Goal: Find specific page/section

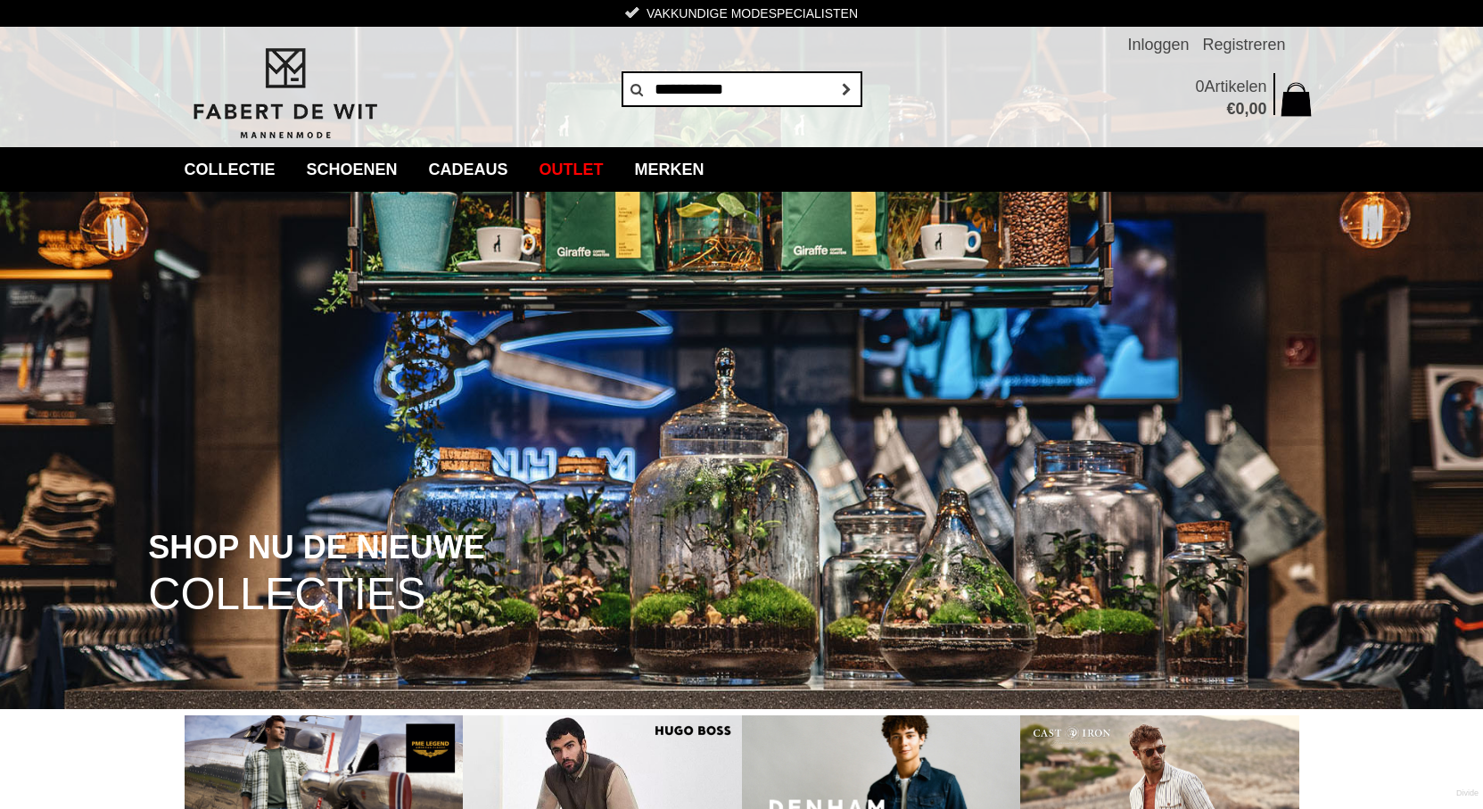
type input "**********"
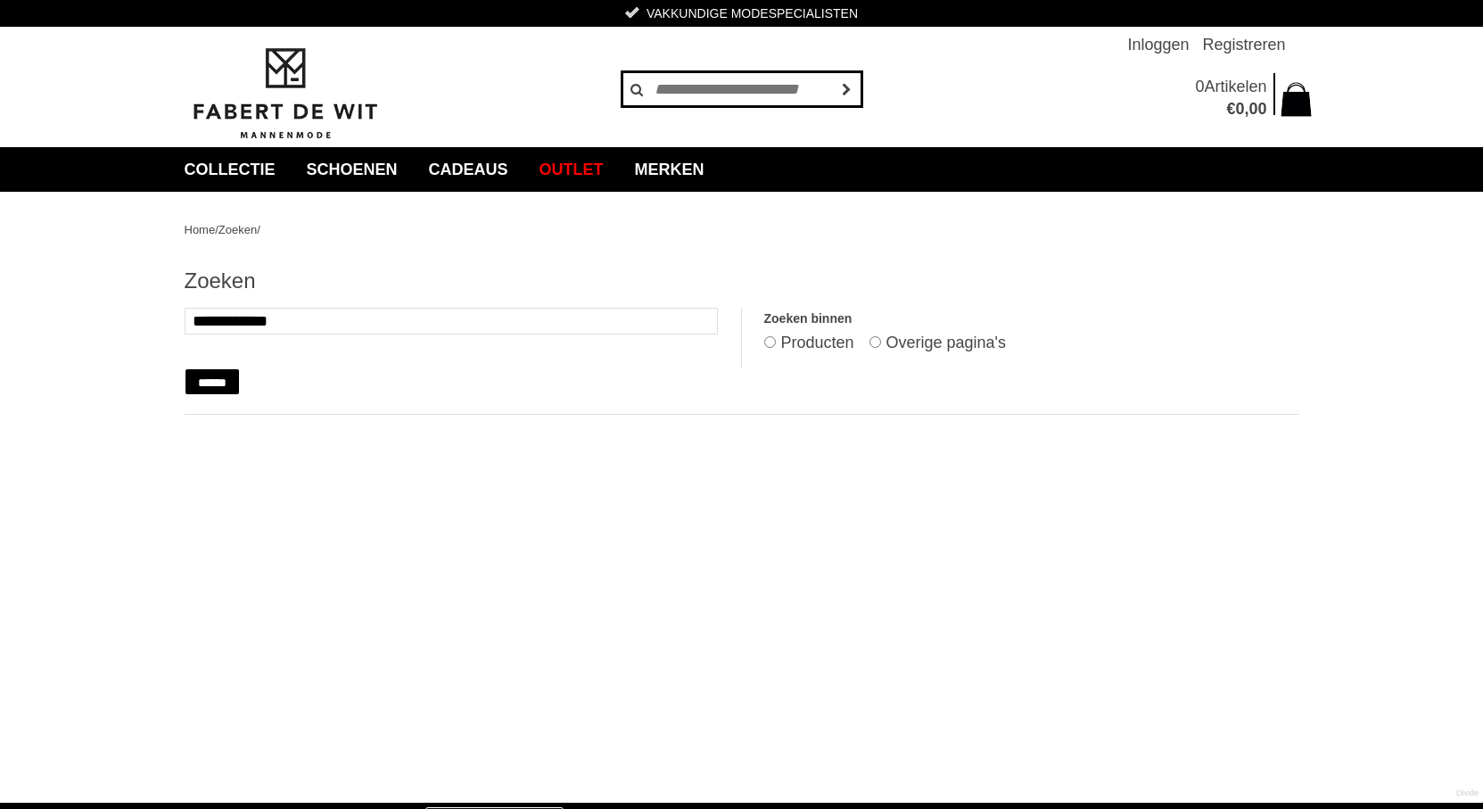
click at [661, 95] on input "text" at bounding box center [741, 89] width 241 height 36
type input "**********"
